Goal: Task Accomplishment & Management: Use online tool/utility

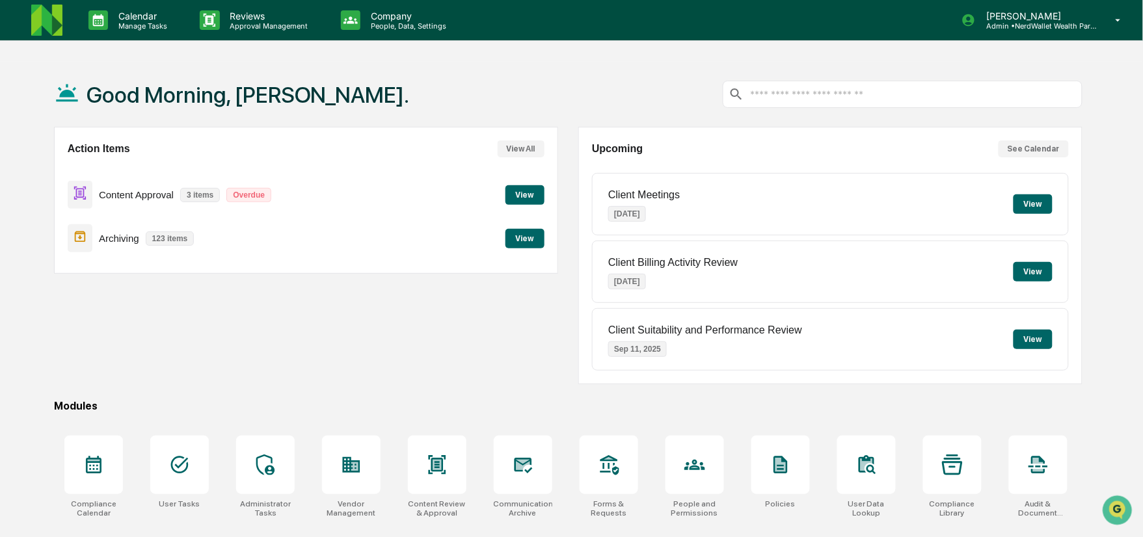
click at [518, 193] on button "View" at bounding box center [524, 195] width 39 height 20
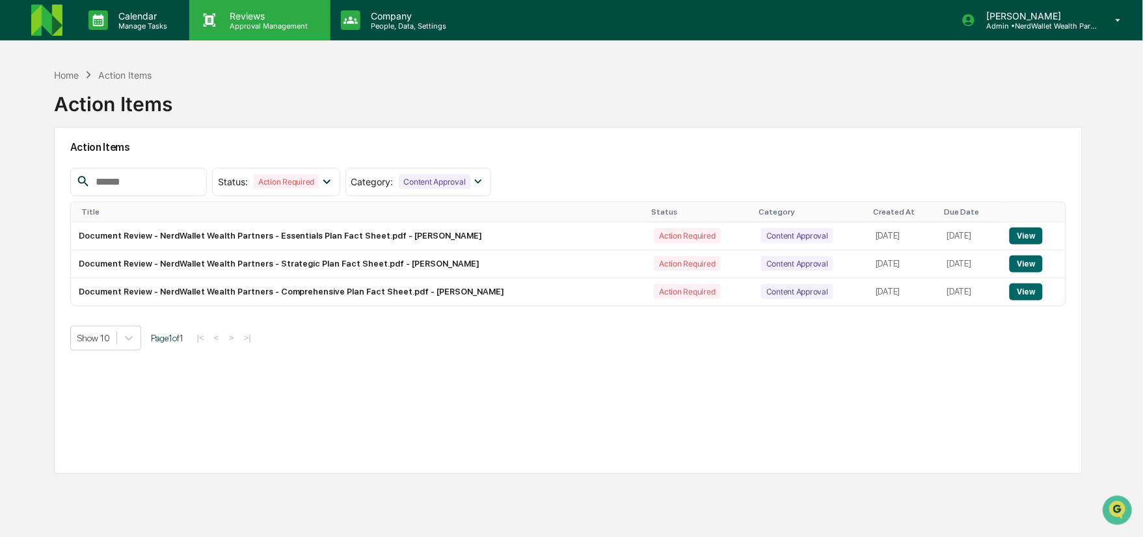
click at [219, 8] on div "Reviews Approval Management" at bounding box center [259, 20] width 141 height 40
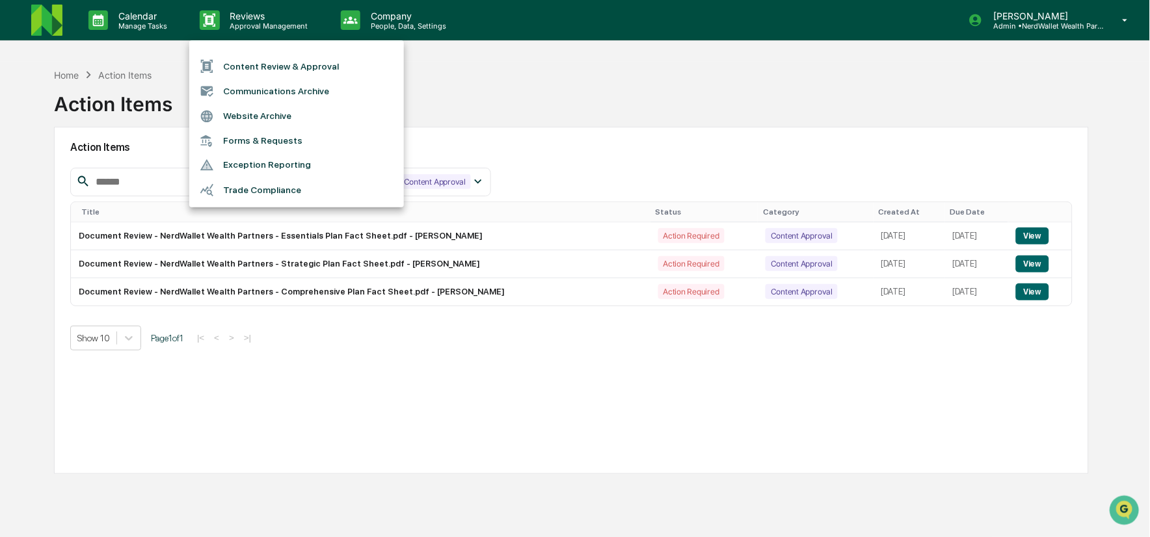
click at [239, 61] on li "Content Review & Approval" at bounding box center [296, 66] width 215 height 25
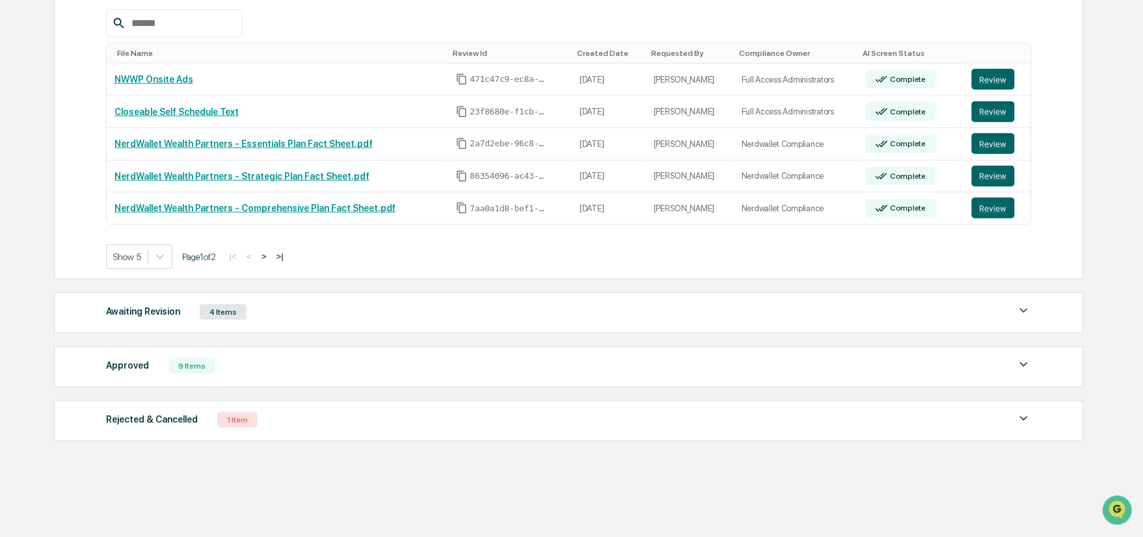
scroll to position [248, 0]
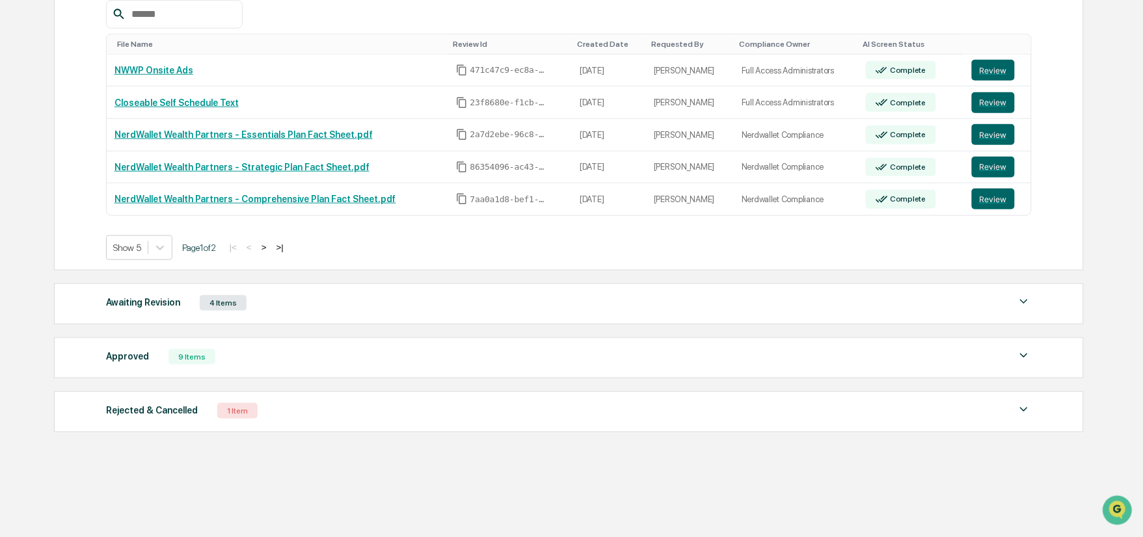
click at [121, 304] on div "Awaiting Revision" at bounding box center [143, 302] width 74 height 17
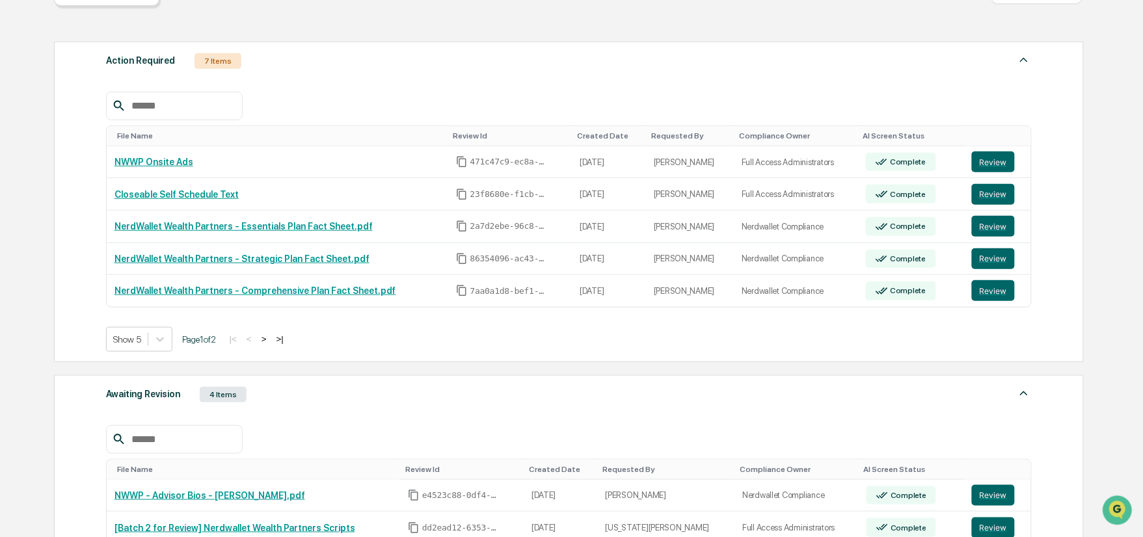
scroll to position [179, 0]
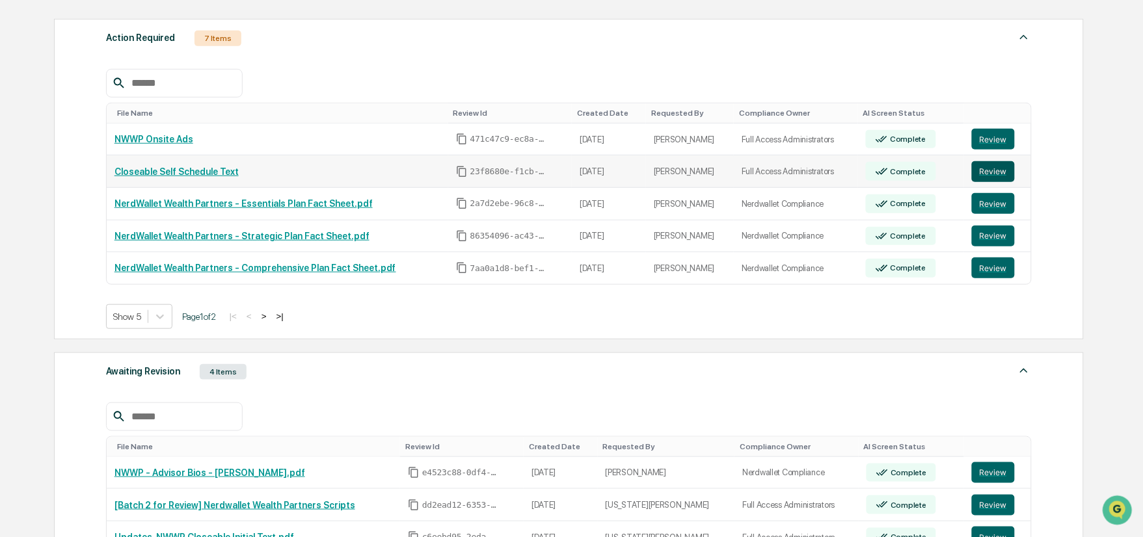
click at [980, 176] on button "Review" at bounding box center [993, 171] width 43 height 21
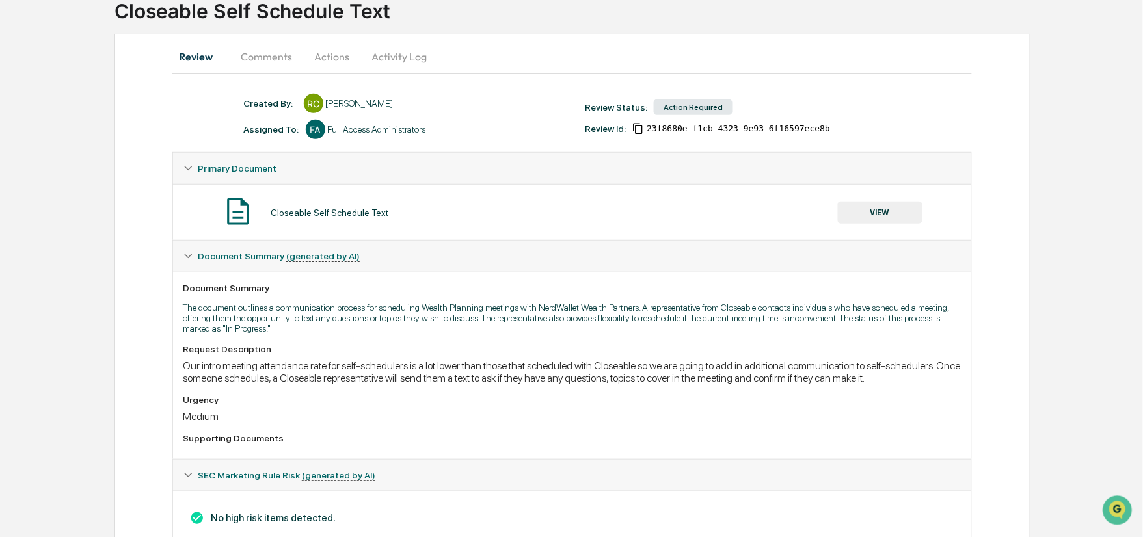
scroll to position [85, 0]
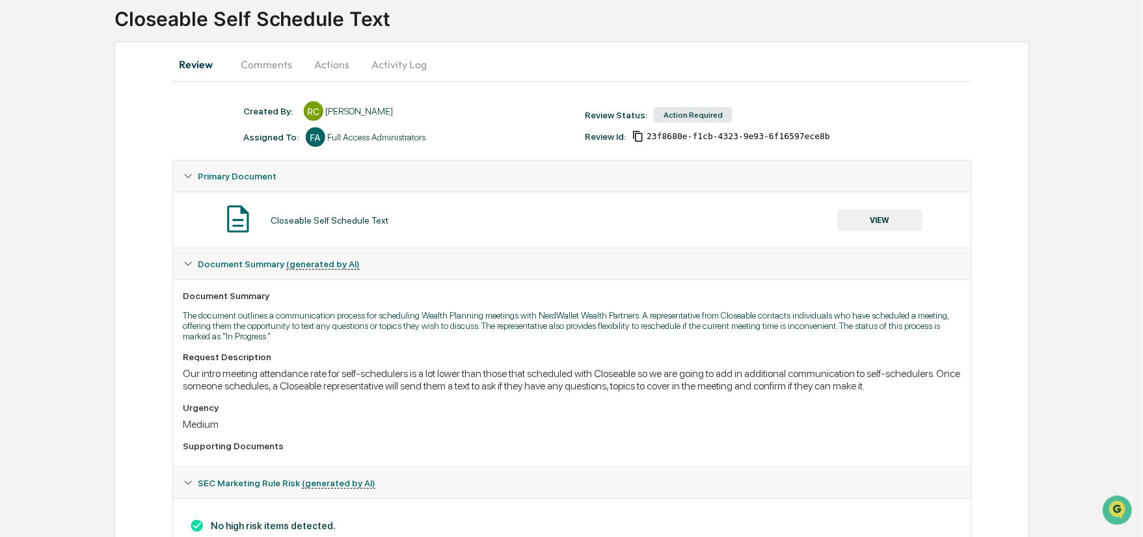
click at [861, 222] on button "VIEW" at bounding box center [880, 220] width 85 height 22
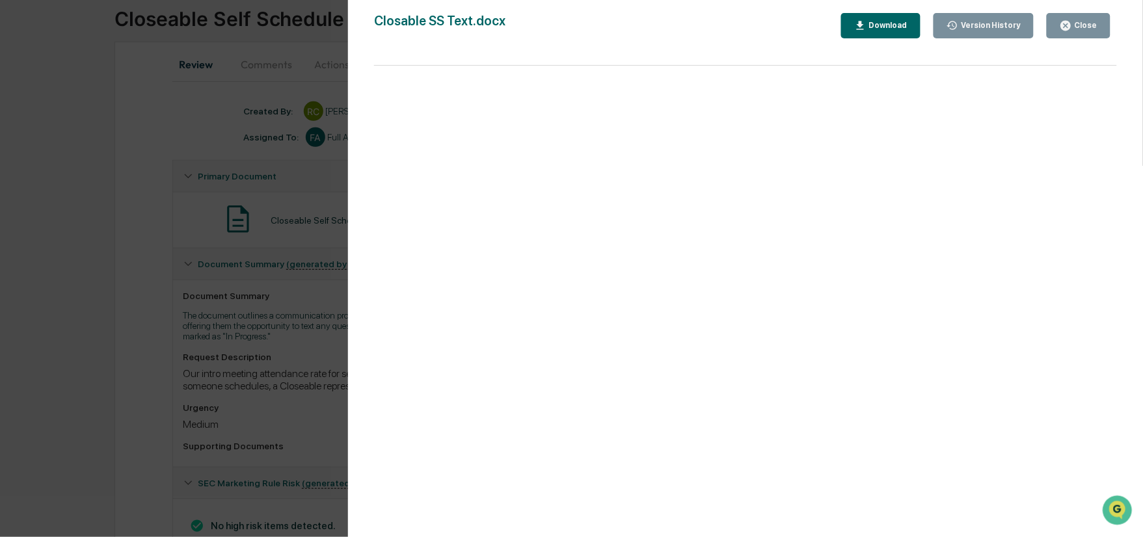
click at [1078, 31] on div "Close" at bounding box center [1079, 26] width 38 height 12
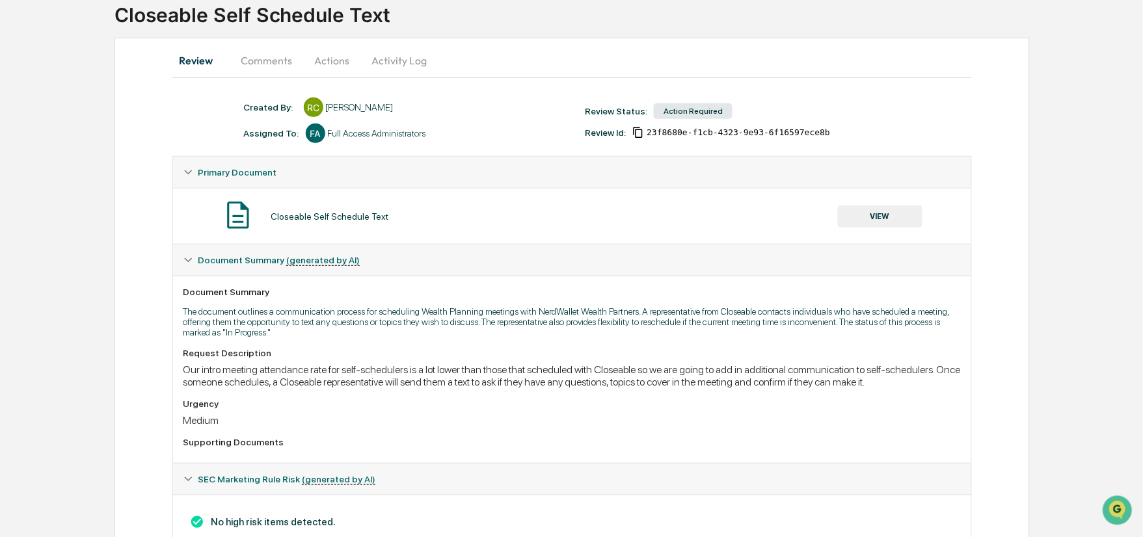
scroll to position [139, 0]
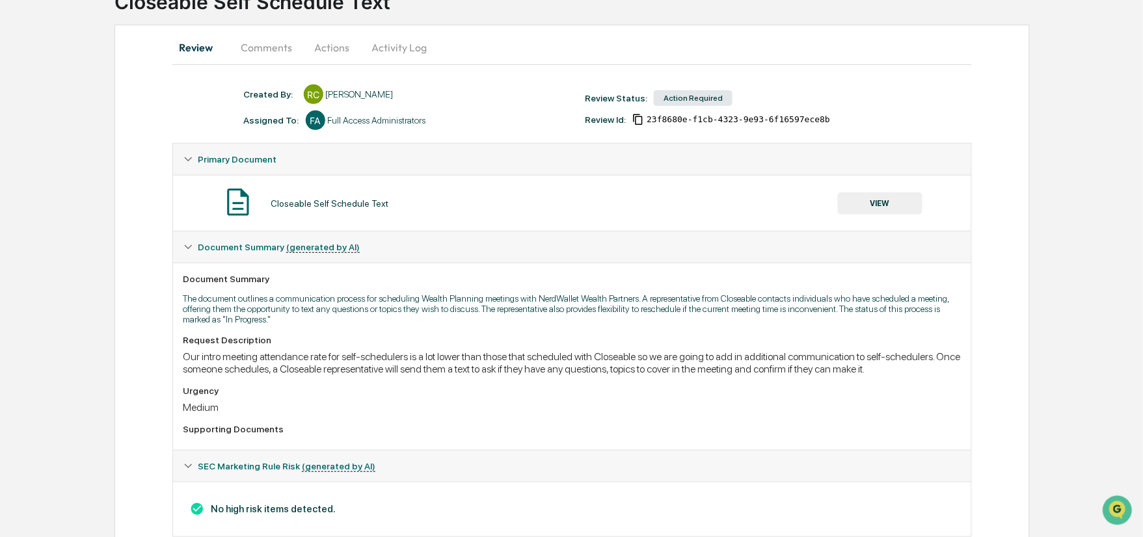
click at [263, 51] on button "Comments" at bounding box center [267, 47] width 72 height 31
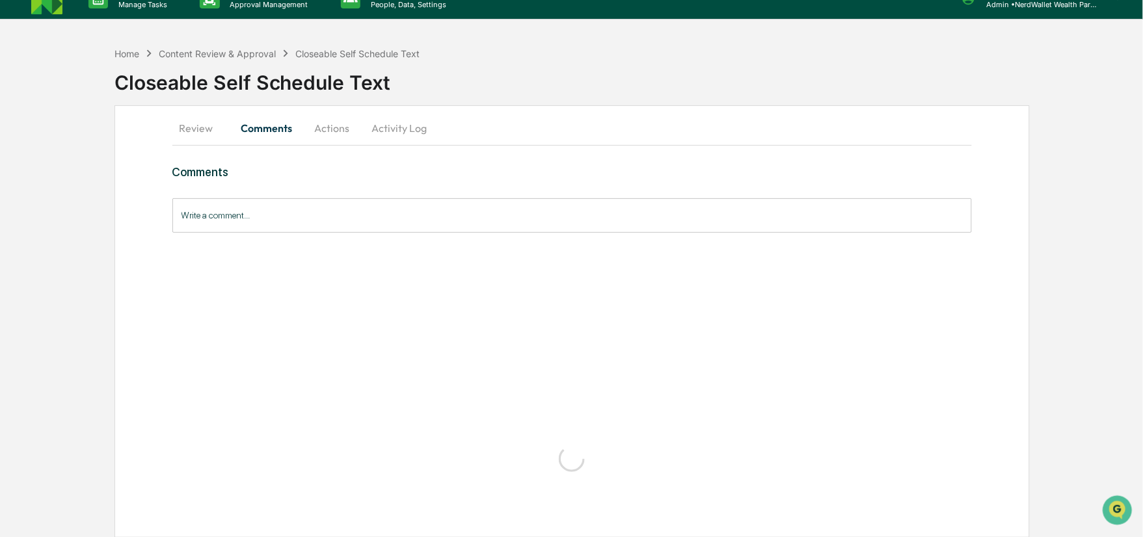
scroll to position [0, 0]
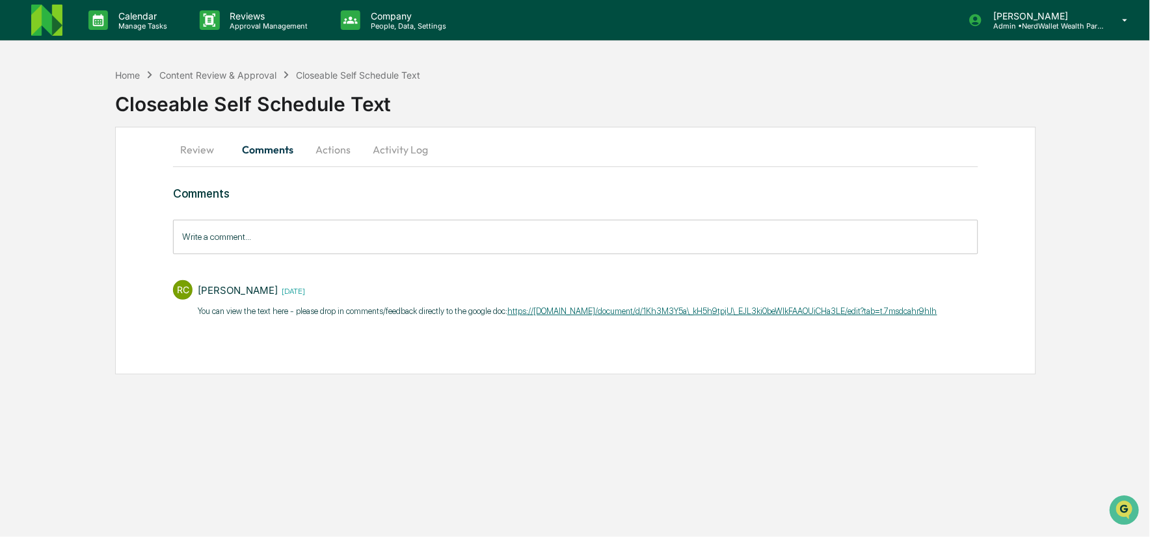
click at [525, 306] on link "https://[DOMAIN_NAME]/document/d/1Kh3M3Y5a\_kH5h9tpjU\_EJL3ki0beWlkFAAOUiCHa3LE…" at bounding box center [722, 311] width 430 height 10
click at [647, 311] on link "https://[DOMAIN_NAME]/document/d/1Kh3M3Y5a\_kH5h9tpjU\_EJL3ki0beWlkFAAOUiCHa3LE…" at bounding box center [722, 311] width 430 height 10
click at [326, 231] on input "Write a comment..." at bounding box center [575, 237] width 805 height 34
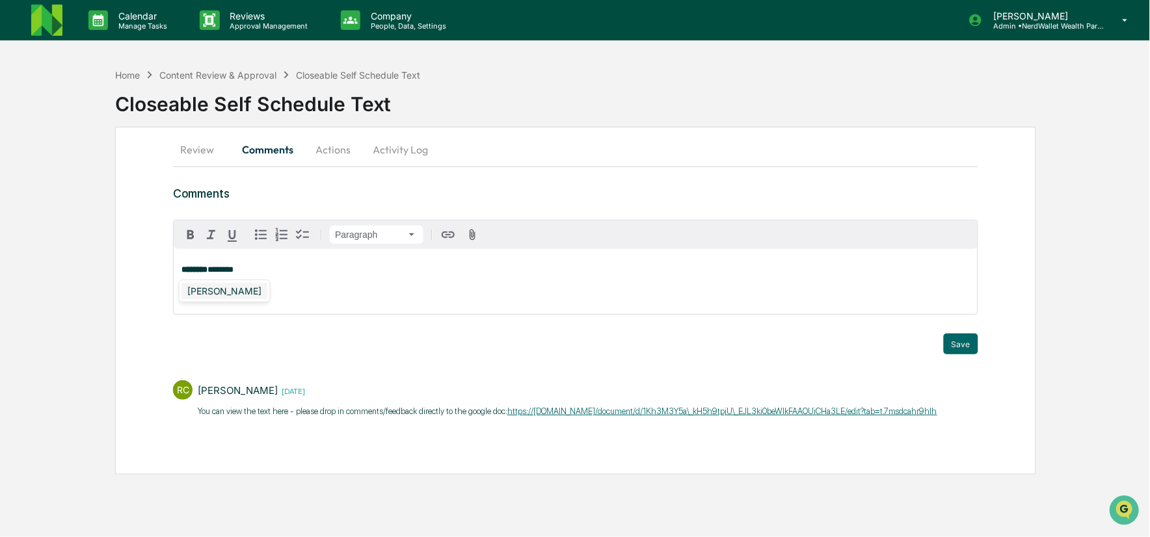
click at [228, 294] on div "[PERSON_NAME]" at bounding box center [224, 291] width 85 height 16
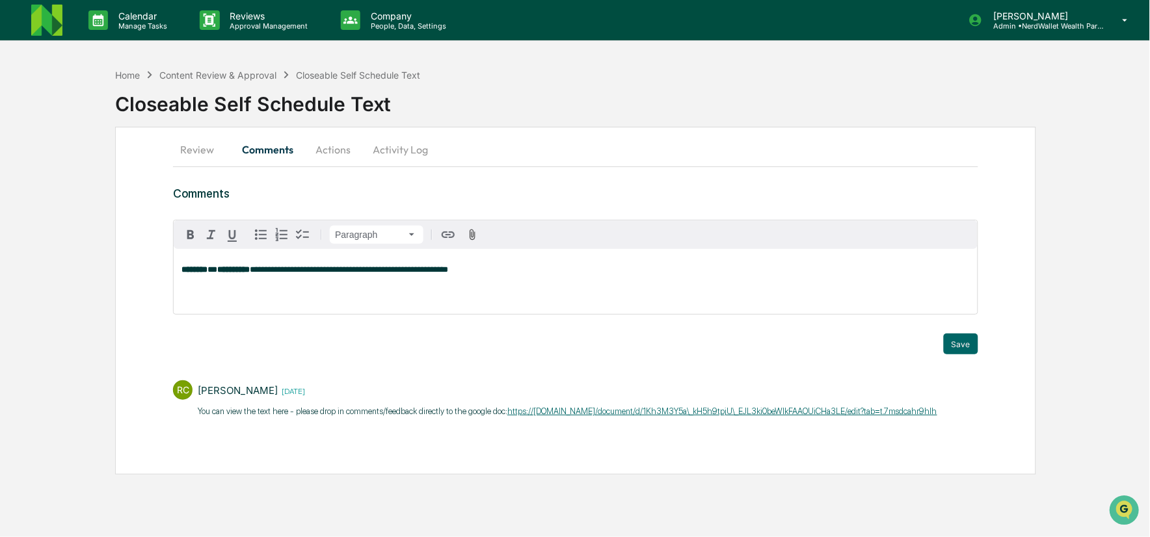
click at [531, 409] on link "https://[DOMAIN_NAME]/document/d/1Kh3M3Y5a\_kH5h9tpjU\_EJL3ki0beWlkFAAOUiCHa3LE…" at bounding box center [722, 412] width 430 height 10
click at [515, 269] on p "**********" at bounding box center [575, 269] width 788 height 9
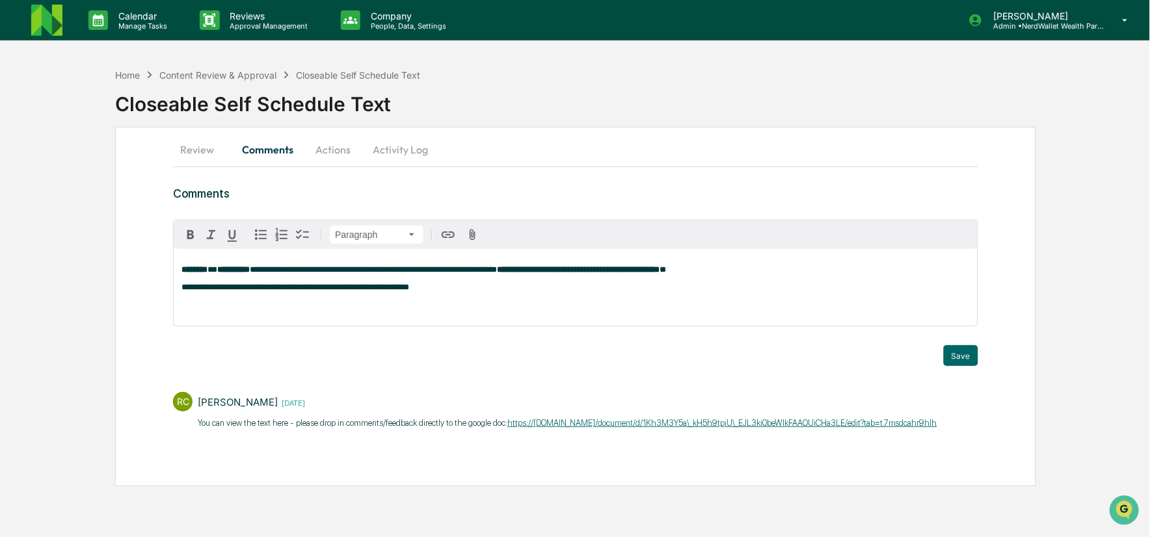
click at [425, 289] on p "**********" at bounding box center [575, 287] width 788 height 9
click at [537, 288] on p "**********" at bounding box center [575, 287] width 788 height 9
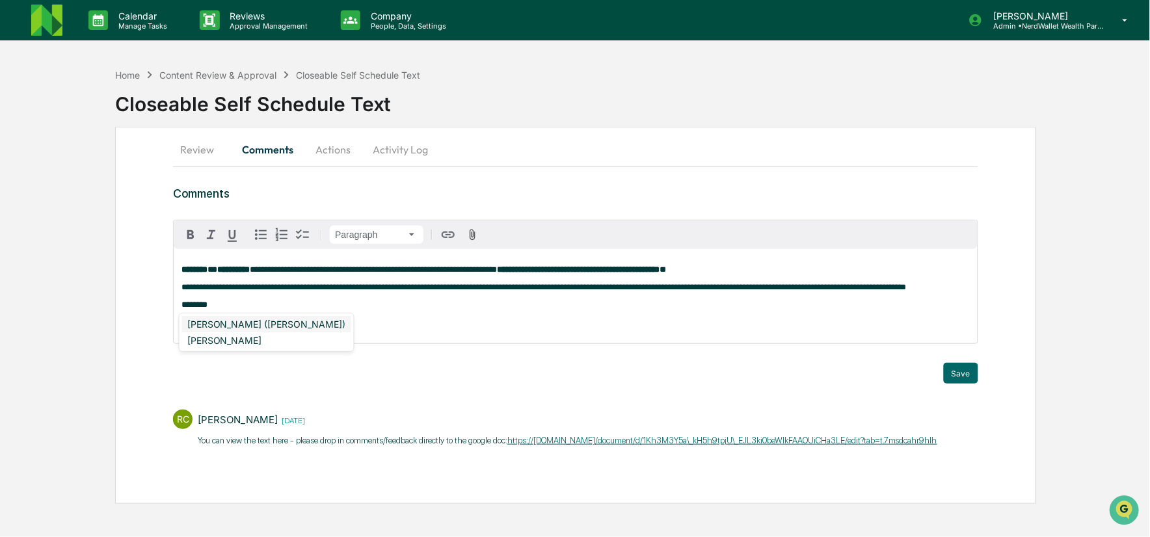
click at [274, 321] on div "DeeAnn Mays (Dempsey)" at bounding box center [266, 324] width 169 height 16
click at [276, 338] on div "DeeAnn Dempsey" at bounding box center [266, 340] width 169 height 16
click at [266, 306] on strong "**********" at bounding box center [231, 305] width 72 height 8
click at [963, 376] on button "Save" at bounding box center [961, 373] width 34 height 21
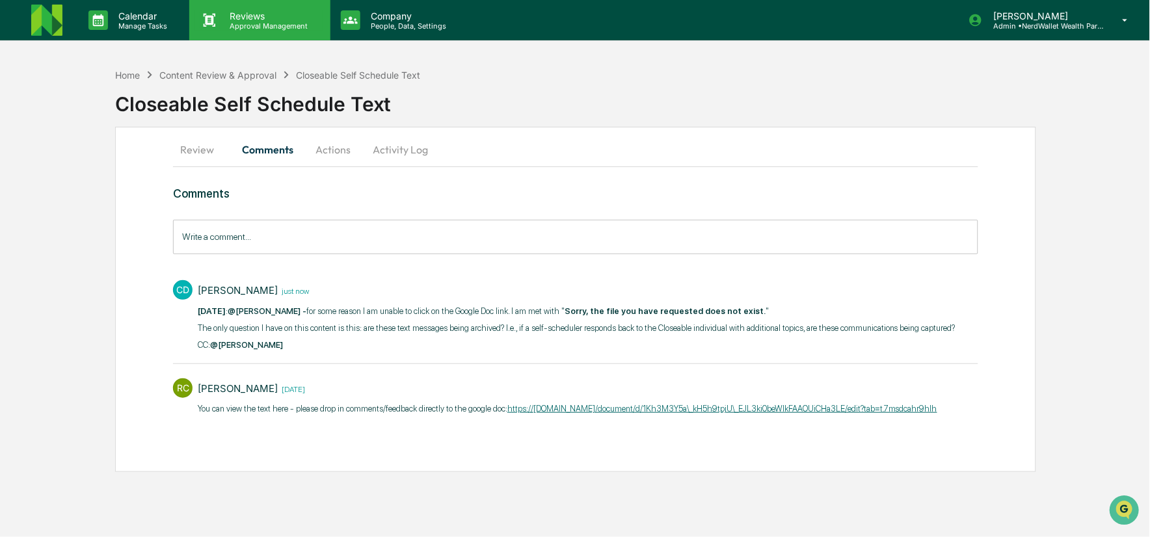
click at [249, 16] on p "Reviews" at bounding box center [267, 15] width 95 height 11
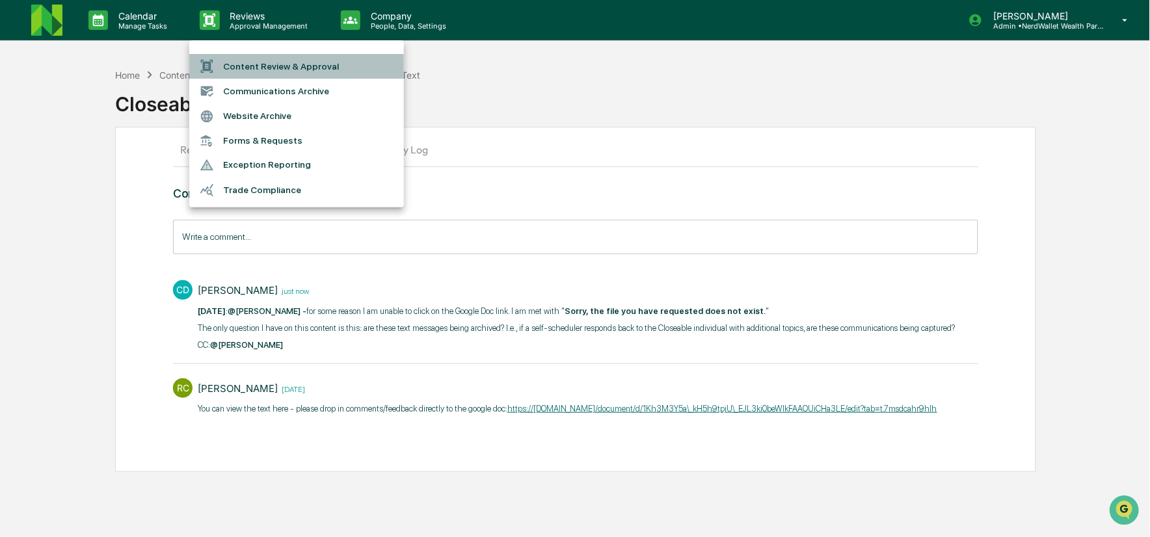
click at [260, 65] on li "Content Review & Approval" at bounding box center [296, 66] width 215 height 25
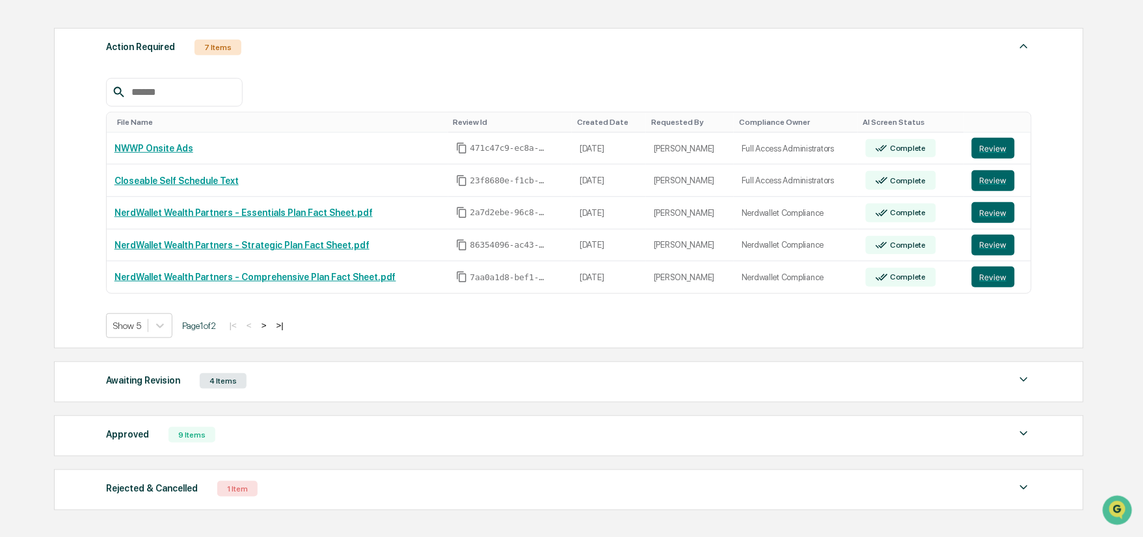
scroll to position [170, 0]
click at [986, 180] on button "Review" at bounding box center [993, 180] width 43 height 21
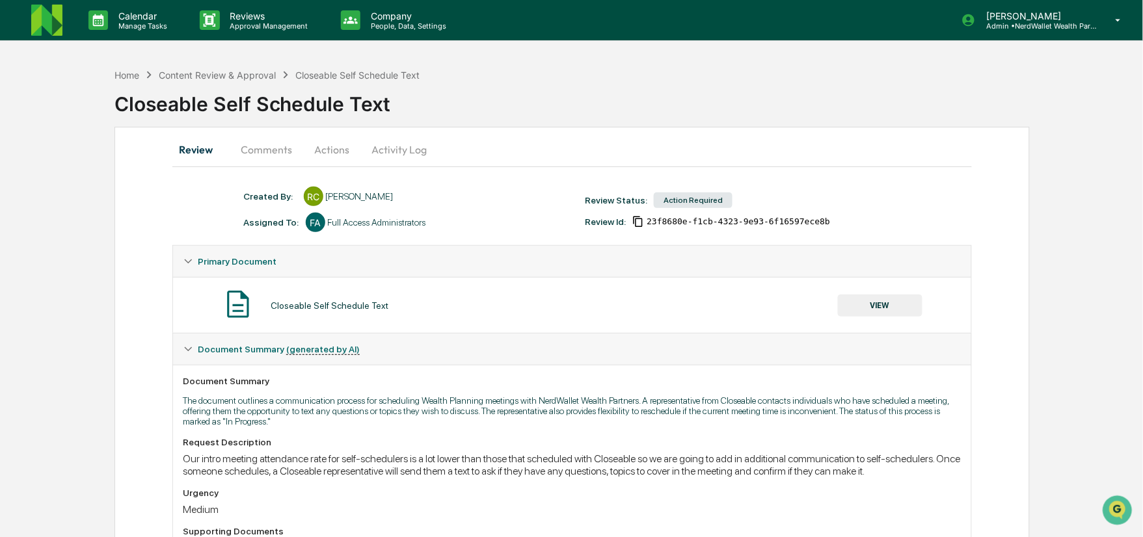
click at [863, 306] on button "VIEW" at bounding box center [880, 306] width 85 height 22
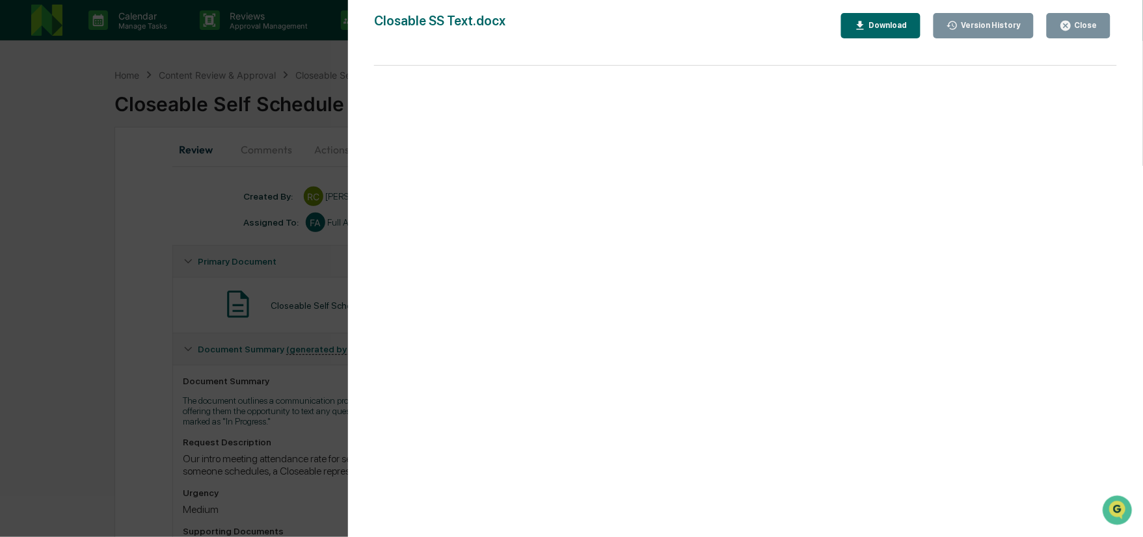
click at [899, 20] on div "Download" at bounding box center [880, 26] width 53 height 12
click at [276, 159] on div "Version History [DATE] 03:58 PM [PERSON_NAME] Closable SS Text.docx Close Versi…" at bounding box center [571, 268] width 1143 height 537
